Goal: Task Accomplishment & Management: Manage account settings

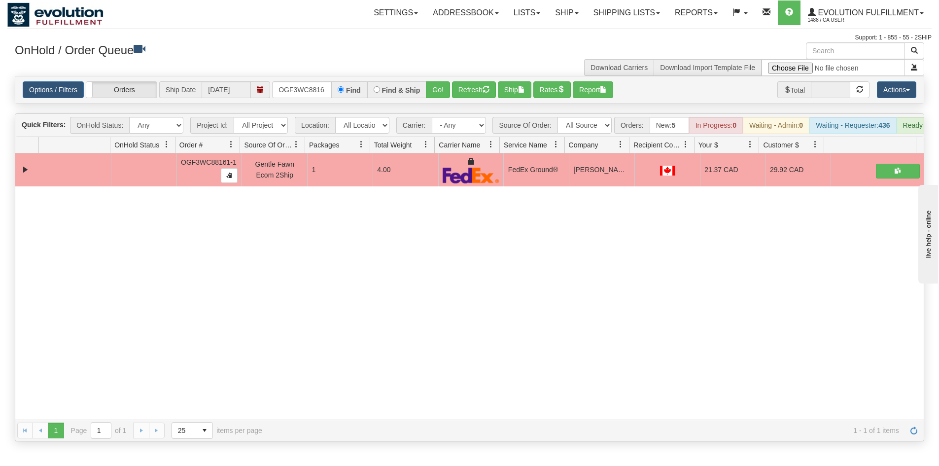
click at [159, 314] on div "31731076 EVOLUTION V3 91388058 91388059 OGF3WC88161-1 Gentle Fawn Ecom 2Ship 1 …" at bounding box center [469, 286] width 909 height 266
click at [301, 90] on input "OGF3WC88161-1" at bounding box center [301, 89] width 59 height 17
click at [311, 91] on input "OOSI0252743" at bounding box center [301, 89] width 59 height 17
click at [438, 87] on button "Go!" at bounding box center [438, 89] width 24 height 17
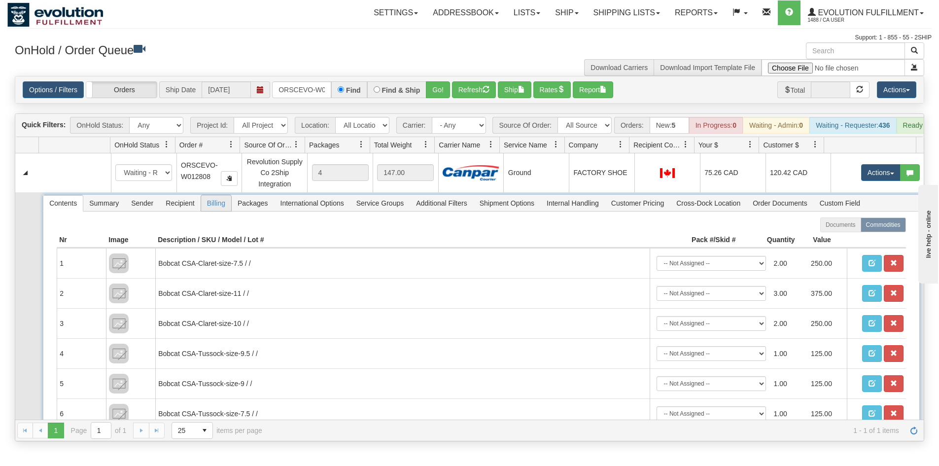
click at [212, 211] on span "Billing" at bounding box center [216, 203] width 30 height 16
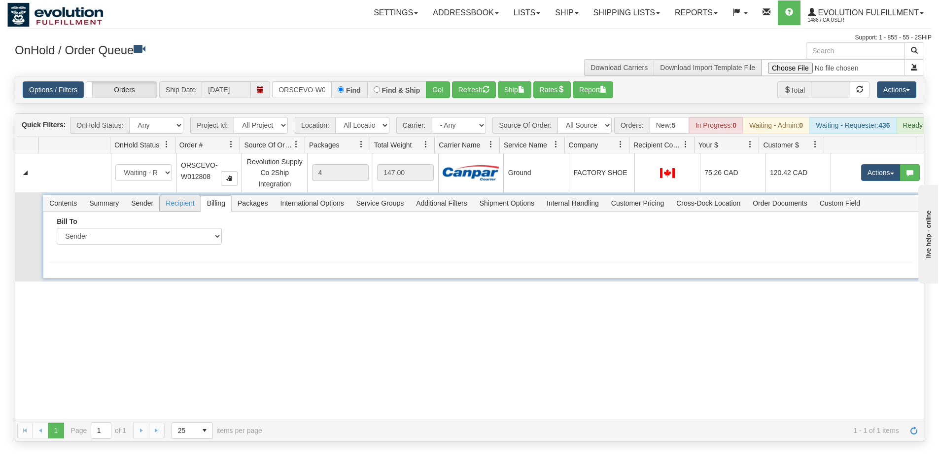
click at [170, 211] on span "Recipient" at bounding box center [180, 203] width 40 height 16
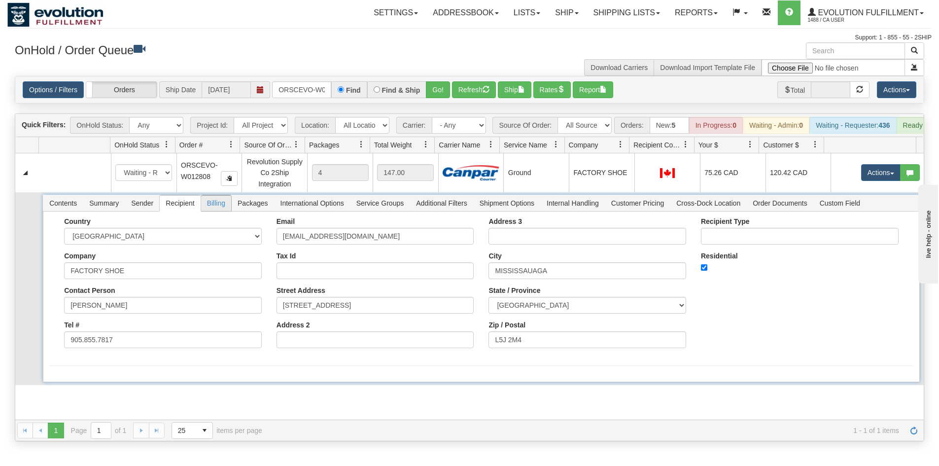
click at [221, 210] on span "Billing" at bounding box center [216, 203] width 30 height 16
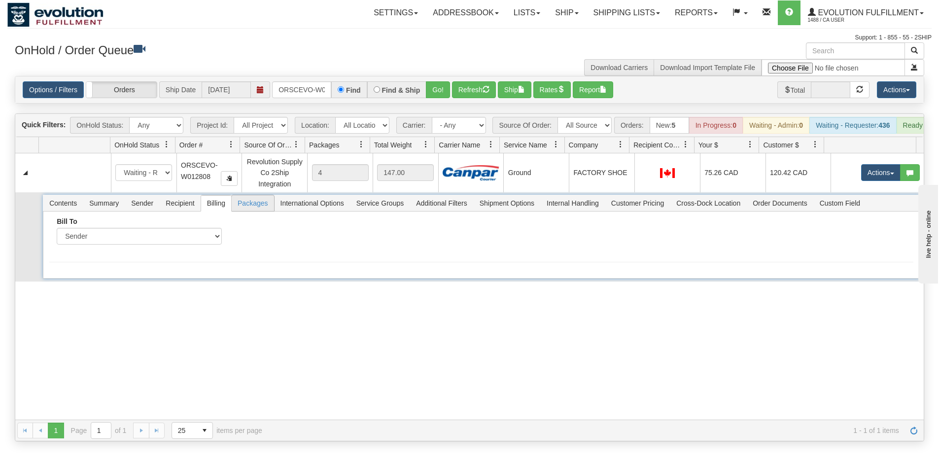
click at [240, 211] on span "Packages" at bounding box center [253, 203] width 42 height 16
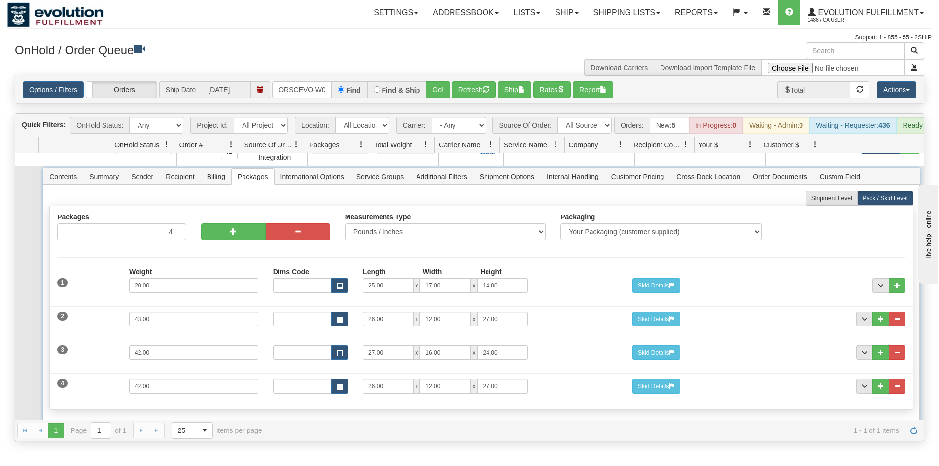
scroll to position [51, 0]
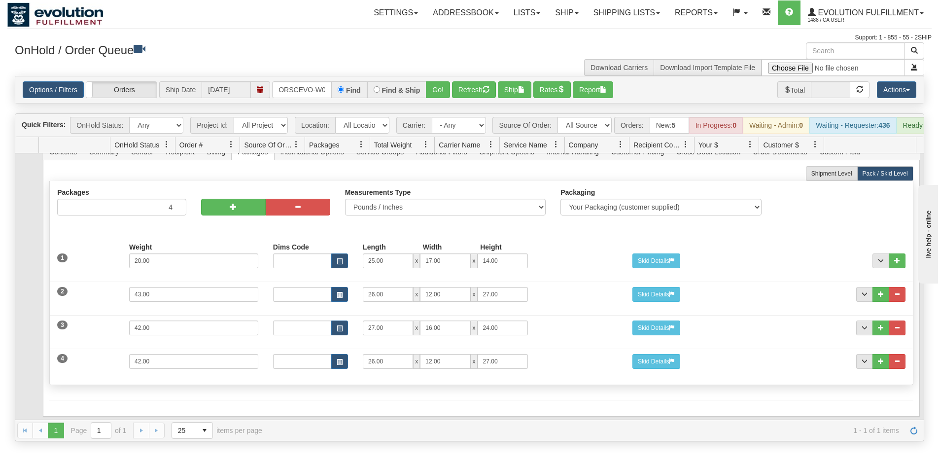
click at [16, 194] on td at bounding box center [27, 280] width 24 height 279
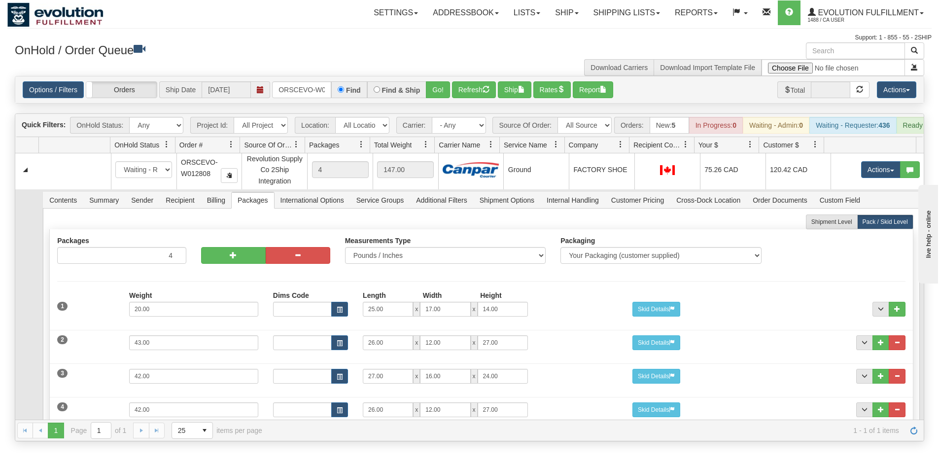
scroll to position [0, 0]
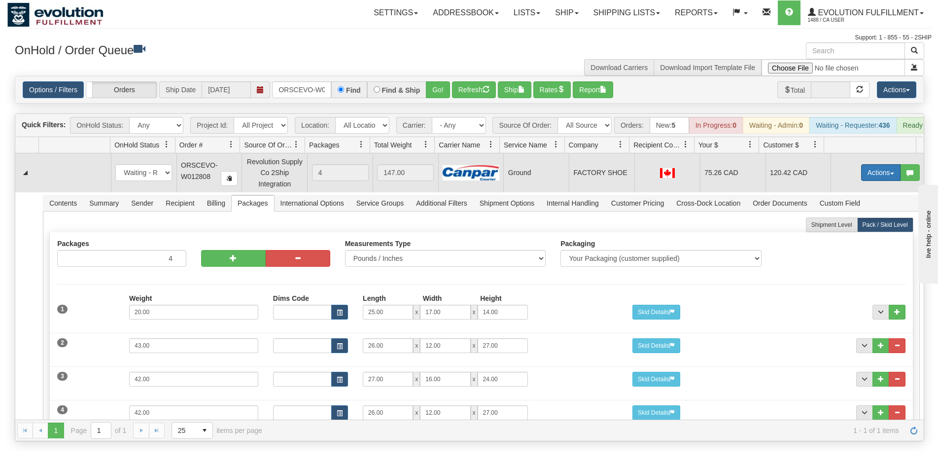
click at [870, 181] on button "Actions" at bounding box center [880, 172] width 39 height 17
click at [859, 249] on link "Delete" at bounding box center [860, 242] width 79 height 13
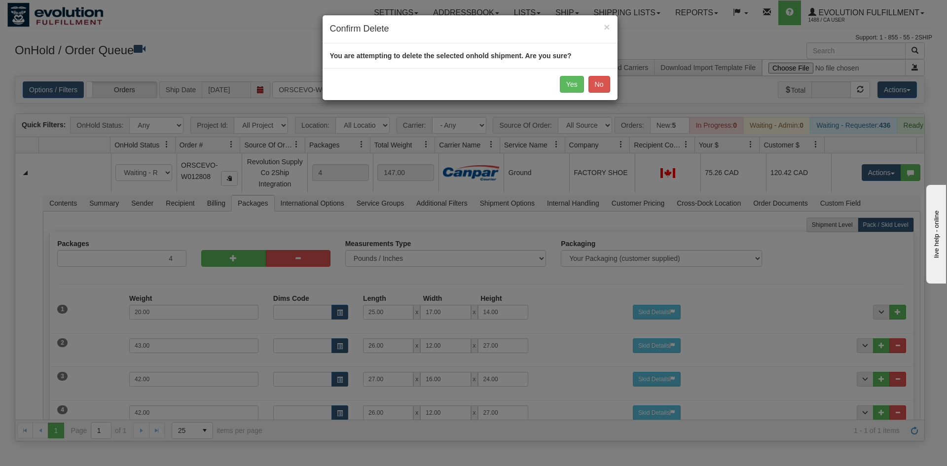
click at [556, 89] on div "Yes No" at bounding box center [469, 84] width 295 height 32
click at [561, 83] on button "Yes" at bounding box center [572, 84] width 24 height 17
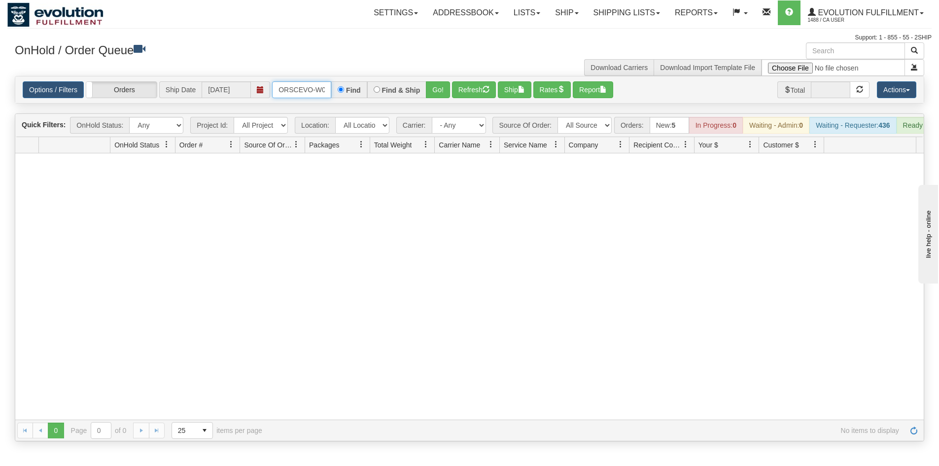
click at [306, 87] on input "ORSCEVO-W012808" at bounding box center [301, 89] width 59 height 17
click at [431, 90] on button "Go!" at bounding box center [438, 89] width 24 height 17
click at [324, 99] on div "Options / Filters Group Shipments Orders Ship Date [DATE] ORSCEVO-W012808 Find …" at bounding box center [469, 89] width 909 height 27
click at [322, 95] on input "ORSCEVO-W012808" at bounding box center [301, 89] width 59 height 17
type input "ORSCEVO-W012840"
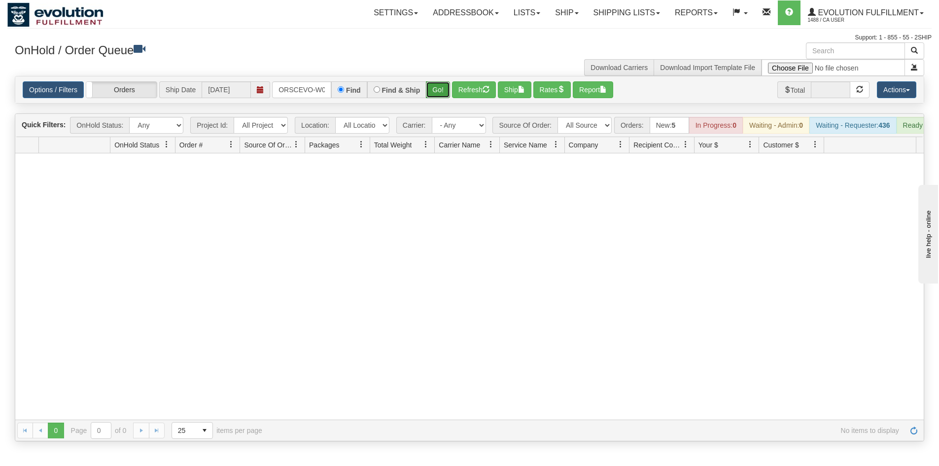
click at [441, 90] on button "Go!" at bounding box center [438, 89] width 24 height 17
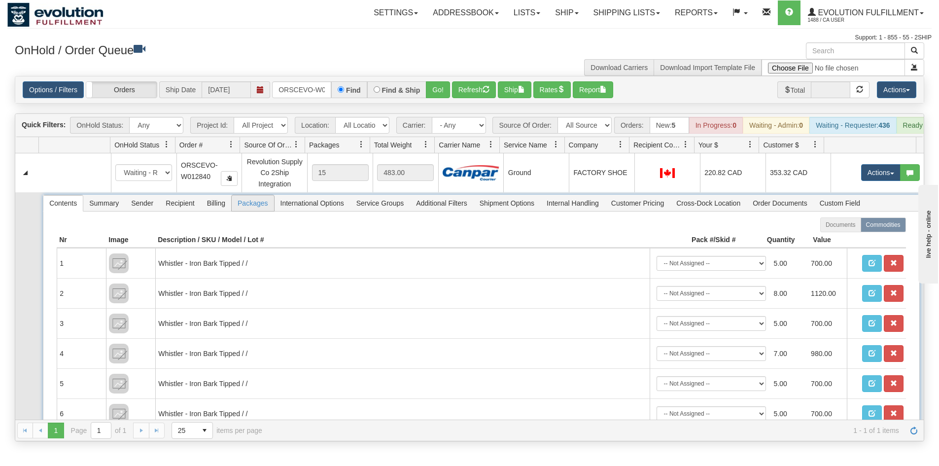
click at [255, 211] on span "Packages" at bounding box center [253, 203] width 42 height 16
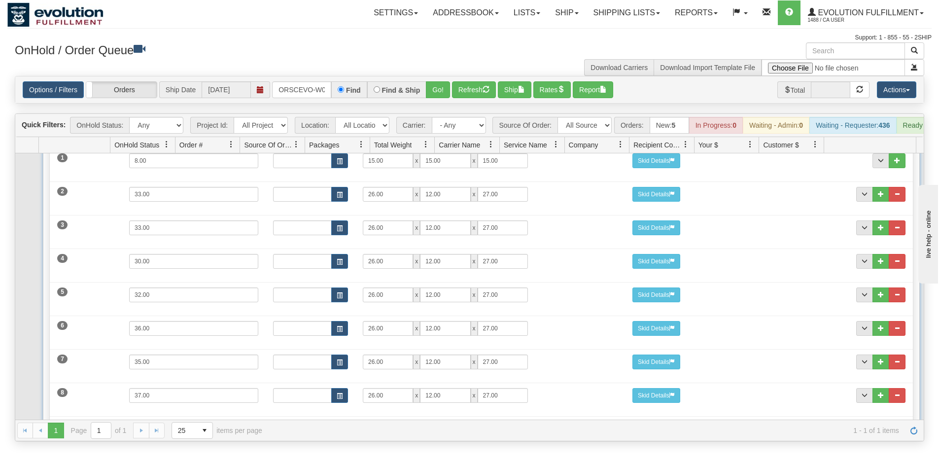
scroll to position [99, 0]
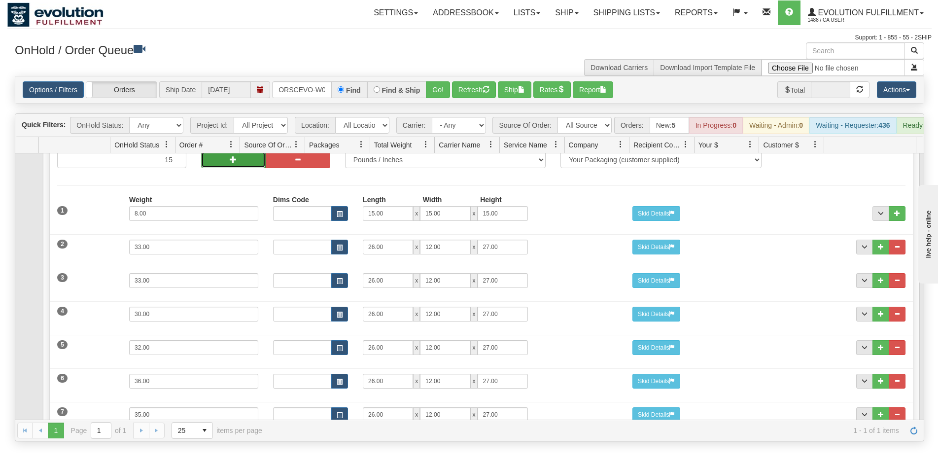
click at [235, 168] on button "button" at bounding box center [233, 159] width 65 height 17
click at [268, 168] on button "button" at bounding box center [298, 159] width 65 height 17
type input "15"
click at [238, 165] on button "button" at bounding box center [233, 159] width 65 height 17
type input "16"
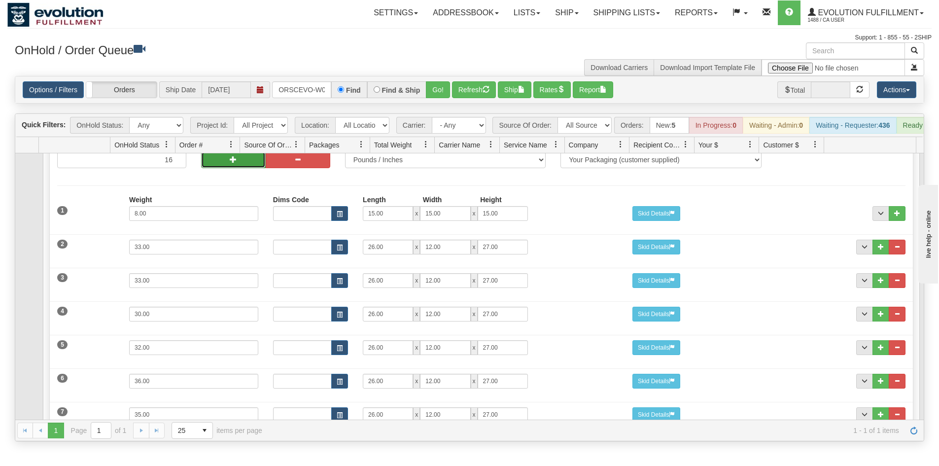
click at [241, 168] on button "button" at bounding box center [233, 159] width 65 height 17
type input "17"
click at [240, 168] on button "button" at bounding box center [233, 159] width 65 height 17
type input "18"
click at [236, 168] on button "button" at bounding box center [233, 159] width 65 height 17
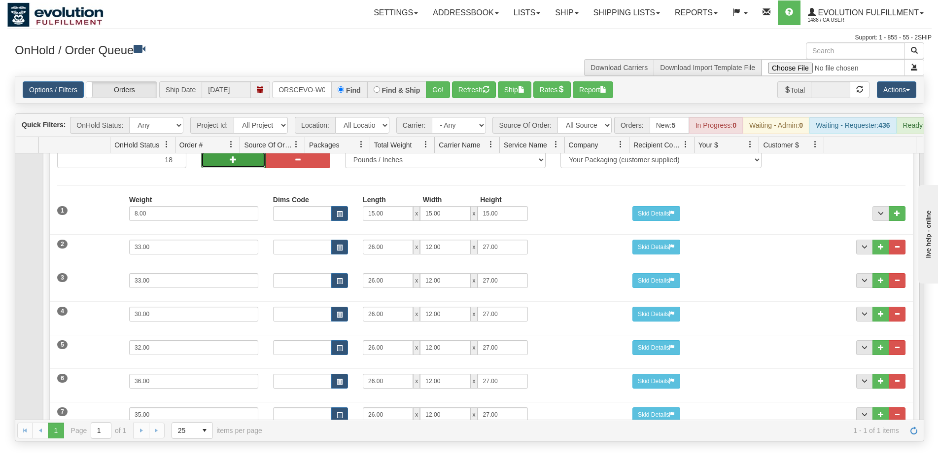
type input "19"
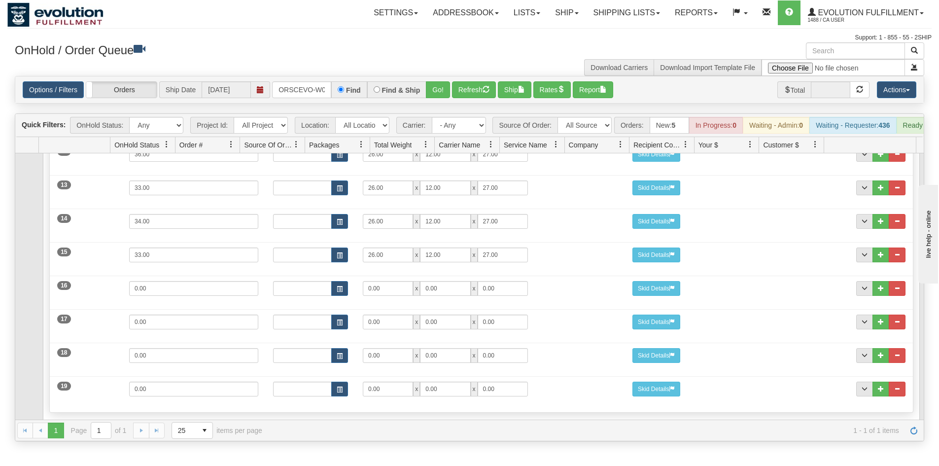
scroll to position [578, 0]
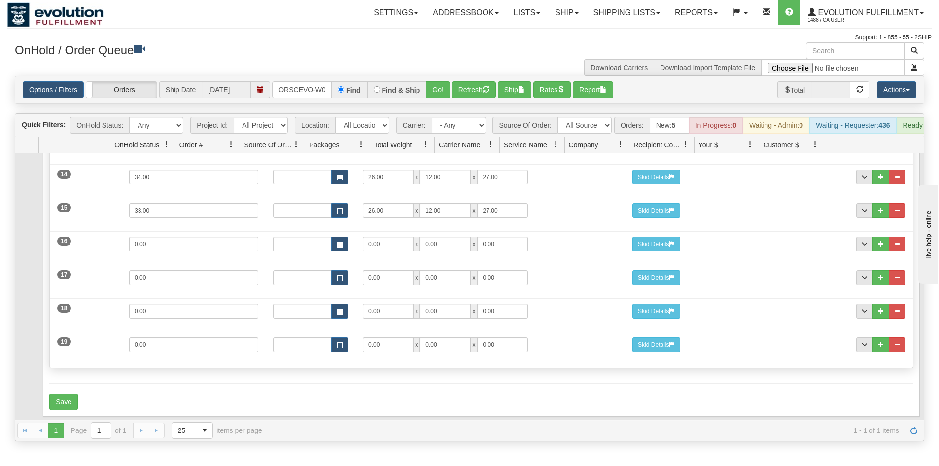
drag, startPoint x: 35, startPoint y: 304, endPoint x: 55, endPoint y: 306, distance: 20.3
click at [35, 304] on td at bounding box center [27, 20] width 24 height 798
drag, startPoint x: 170, startPoint y: 244, endPoint x: 49, endPoint y: 244, distance: 120.8
click at [49, 244] on div "Packages 19 19 Measurements Type" at bounding box center [481, 14] width 864 height 707
type input "20"
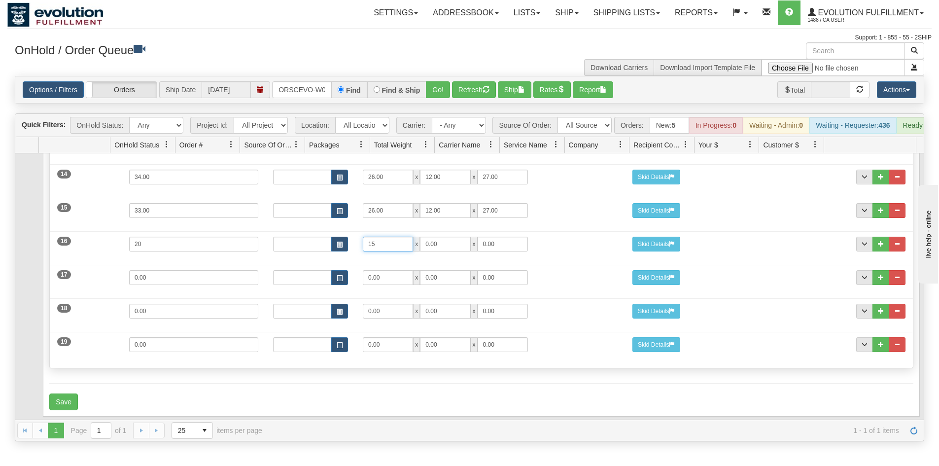
type input "1"
type input "25"
type input "17"
type input "14"
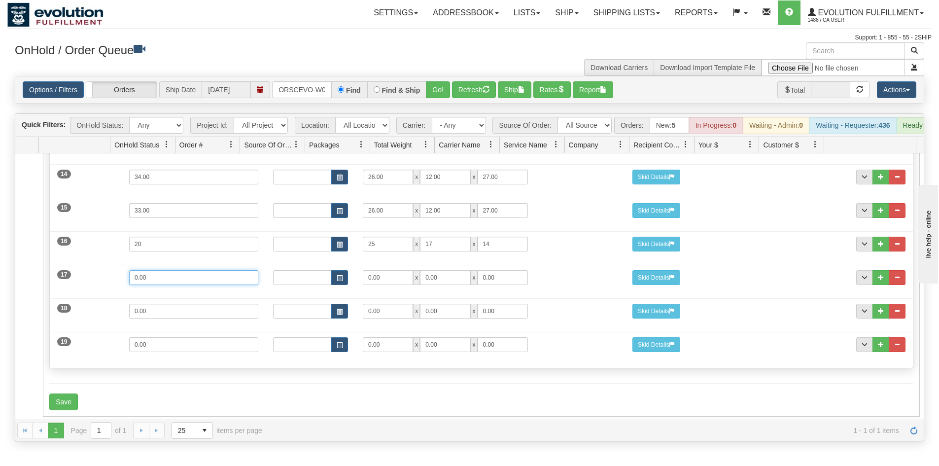
drag, startPoint x: 148, startPoint y: 274, endPoint x: 201, endPoint y: 449, distance: 182.5
click at [71, 283] on div "17 Weight 0.00 Dims Code Length Width Height 0.00 x 0.00 x" at bounding box center [481, 276] width 863 height 33
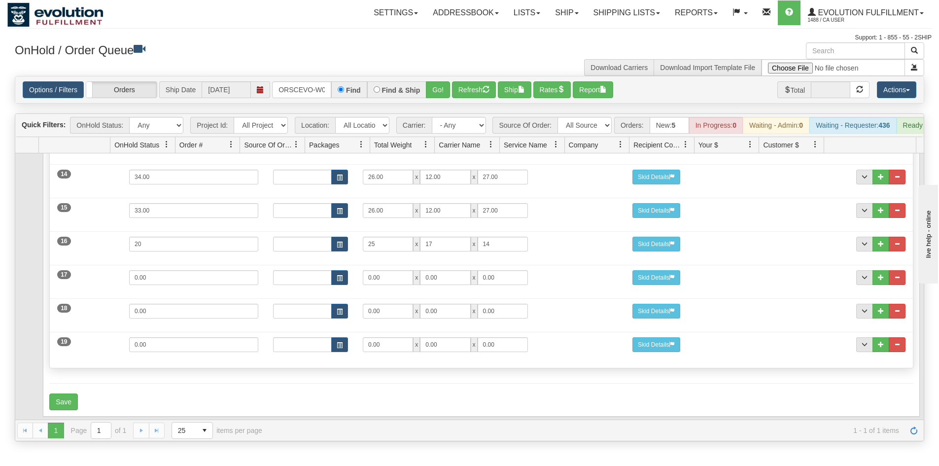
click at [19, 280] on td at bounding box center [27, 20] width 24 height 798
drag, startPoint x: 156, startPoint y: 275, endPoint x: 68, endPoint y: 275, distance: 88.3
click at [68, 275] on div "17 Weight 0.00 Dims Code Length Width Height 0.00 x 0.00 x" at bounding box center [481, 276] width 863 height 33
type input "43"
type input "26"
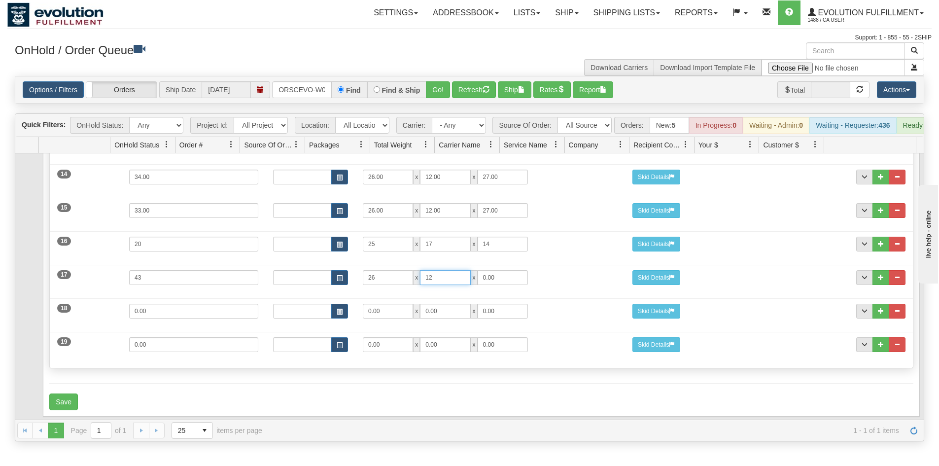
type input "12"
type input "27"
drag, startPoint x: 146, startPoint y: 308, endPoint x: 87, endPoint y: 308, distance: 58.7
click at [87, 308] on div "18 Weight 0.00 Dims Code Length Width Height 0.00 x 0.00 x" at bounding box center [481, 309] width 863 height 33
click at [30, 328] on td at bounding box center [27, 20] width 24 height 798
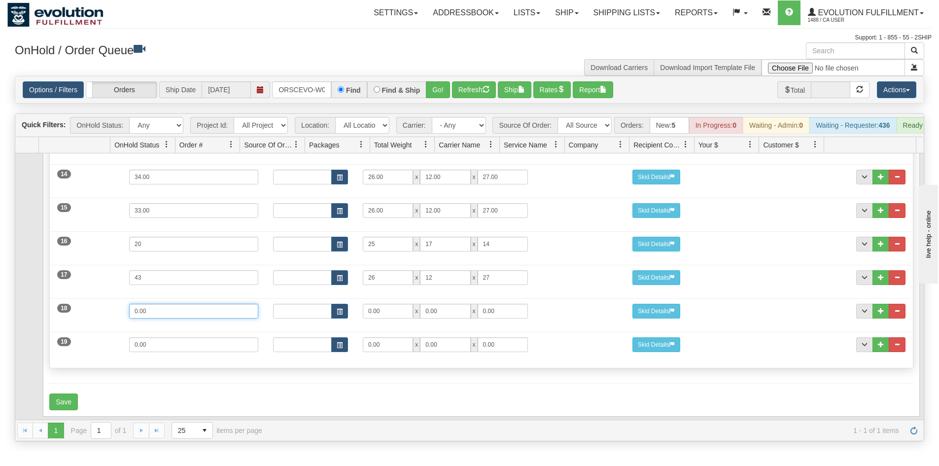
drag, startPoint x: 159, startPoint y: 315, endPoint x: 38, endPoint y: 312, distance: 120.3
click at [39, 312] on td "Contents Summary Sender Recipient Billing Packages International Options Servic…" at bounding box center [481, 20] width 885 height 798
type input "42"
type input "2"
type input "27"
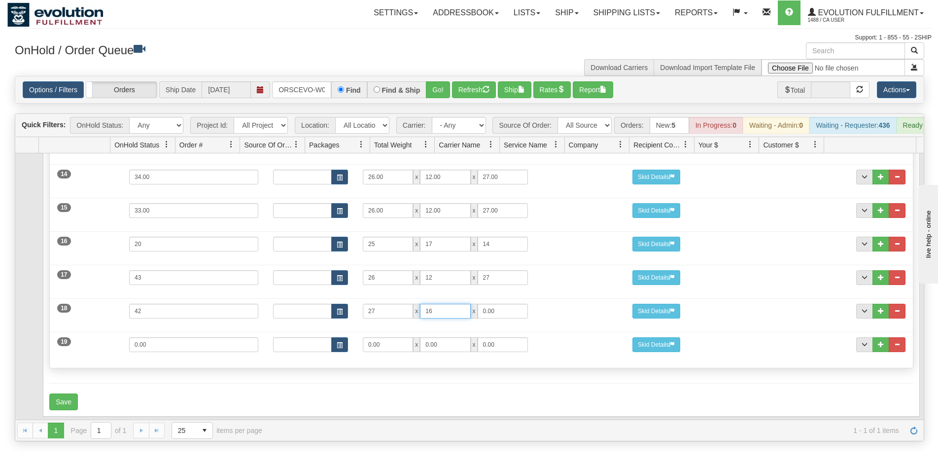
type input "16"
type input "24"
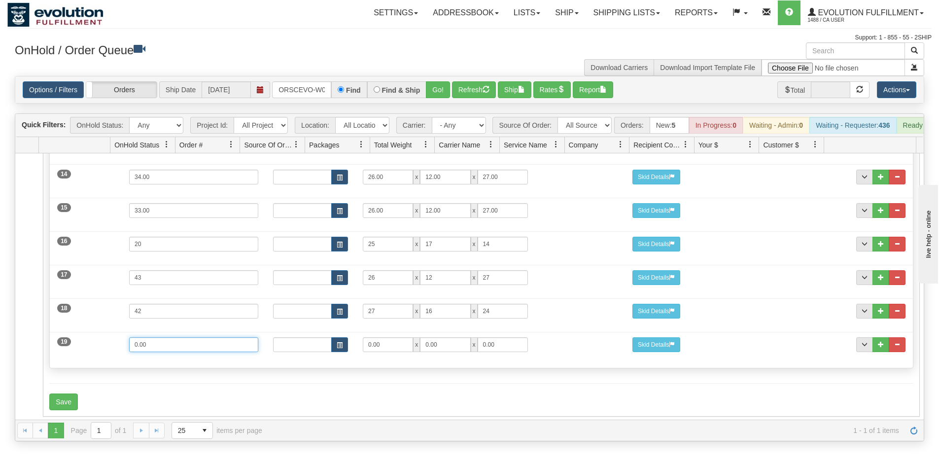
drag, startPoint x: 168, startPoint y: 346, endPoint x: 4, endPoint y: 343, distance: 163.7
click at [4, 343] on div "Toggle navigation Settings Shipping Preferences Fields Preferences New" at bounding box center [469, 233] width 939 height 466
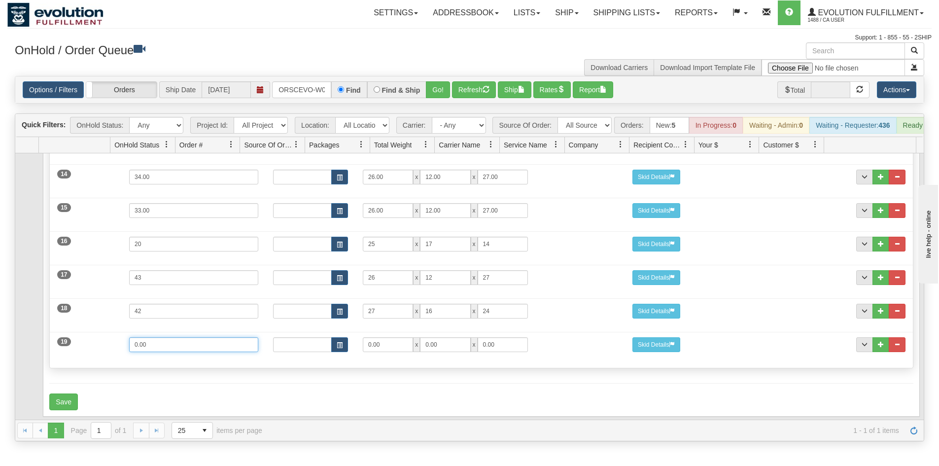
click at [155, 347] on input "0.00" at bounding box center [193, 344] width 129 height 15
drag, startPoint x: 118, startPoint y: 346, endPoint x: 87, endPoint y: 345, distance: 31.6
click at [87, 345] on div "19 Weight 0.00 Dims Code Length Width Height 0.00 x 0.00 x" at bounding box center [481, 343] width 863 height 33
type input "42"
type input "26"
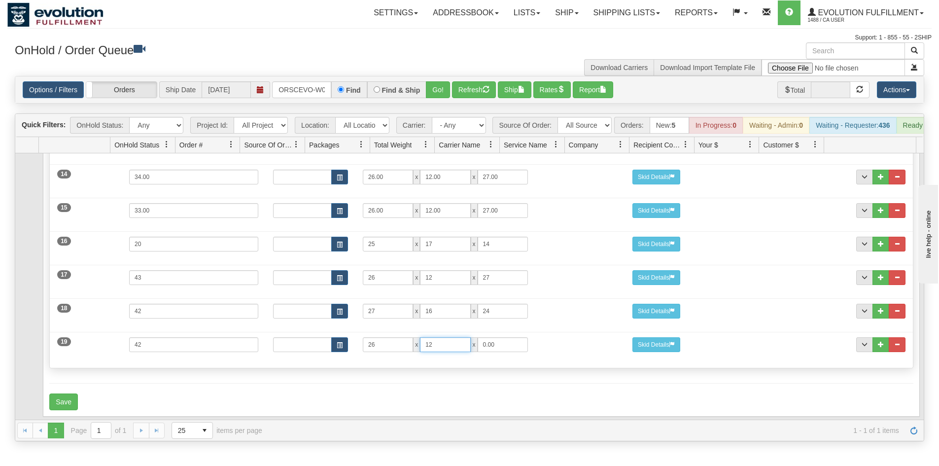
type input "12"
type input "27"
click at [334, 395] on div "Save" at bounding box center [481, 401] width 864 height 17
click at [67, 402] on button "Save" at bounding box center [63, 401] width 29 height 17
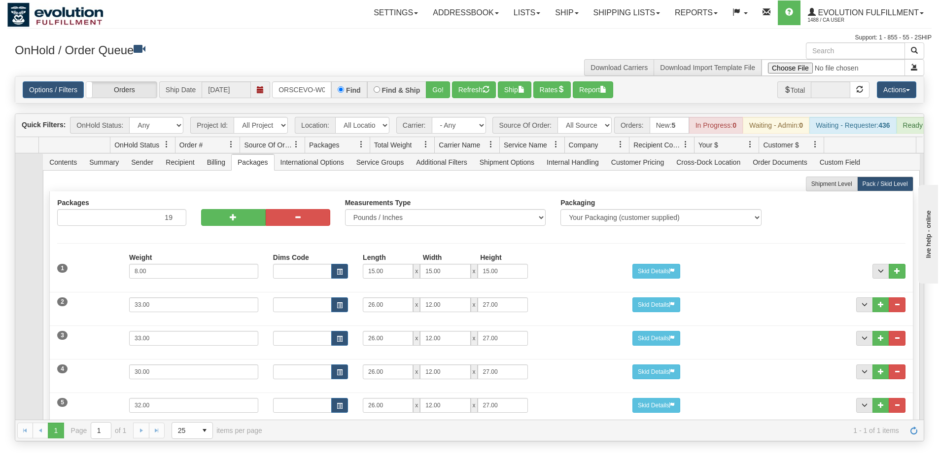
scroll to position [0, 0]
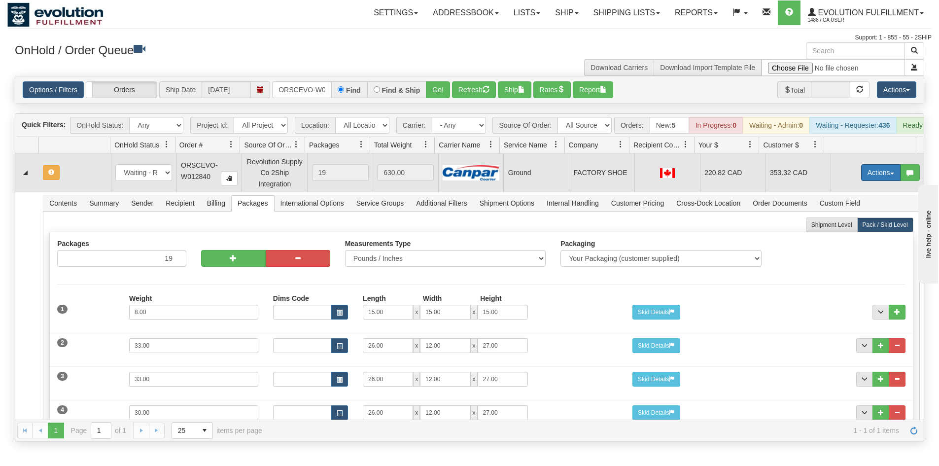
click at [861, 181] on button "Actions" at bounding box center [880, 172] width 39 height 17
click at [851, 208] on span "Refresh Rates" at bounding box center [856, 204] width 51 height 8
